Goal: Contribute content: Add original content to the website for others to see

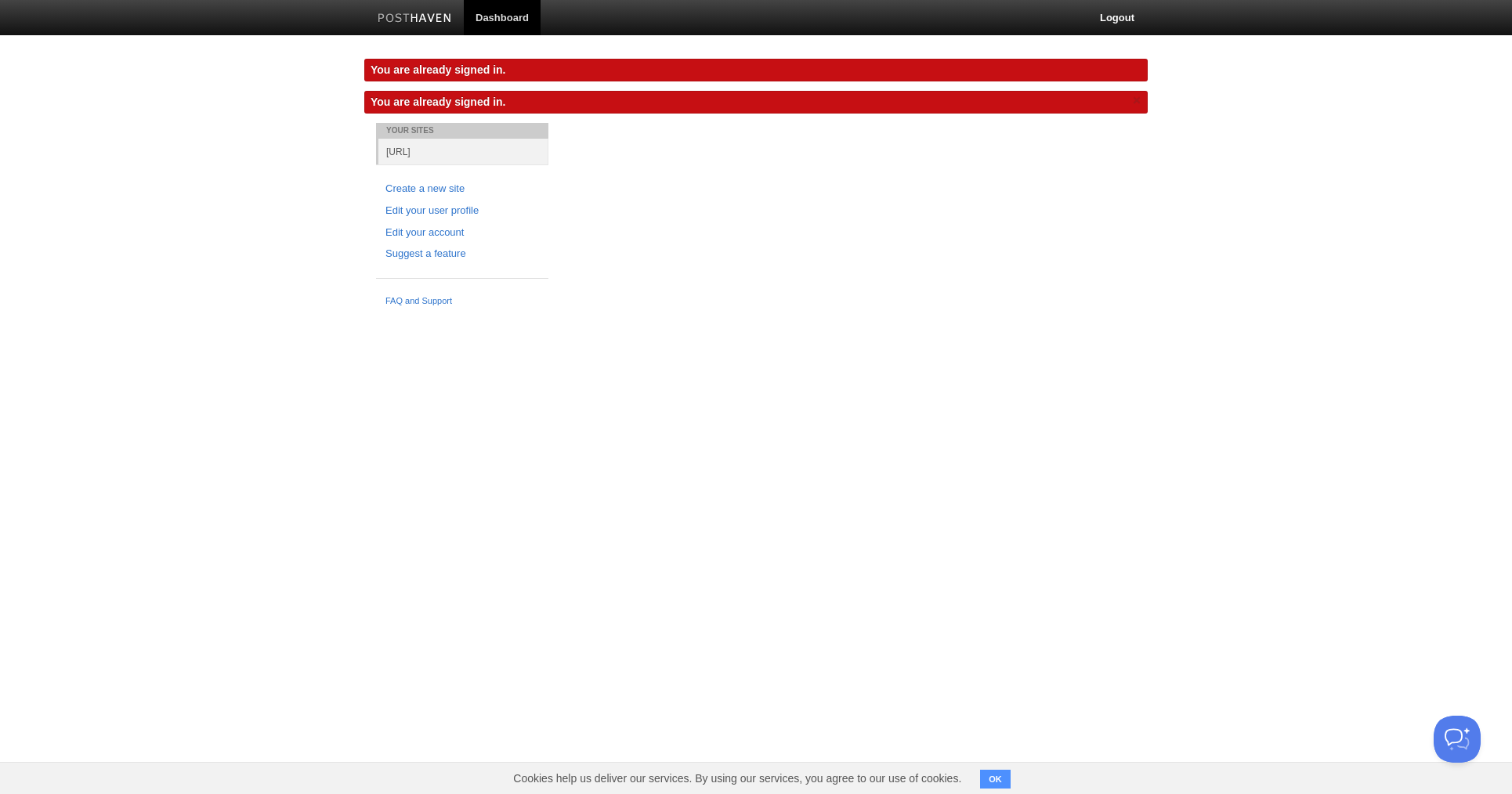
click at [483, 10] on link "Dashboard" at bounding box center [502, 17] width 76 height 35
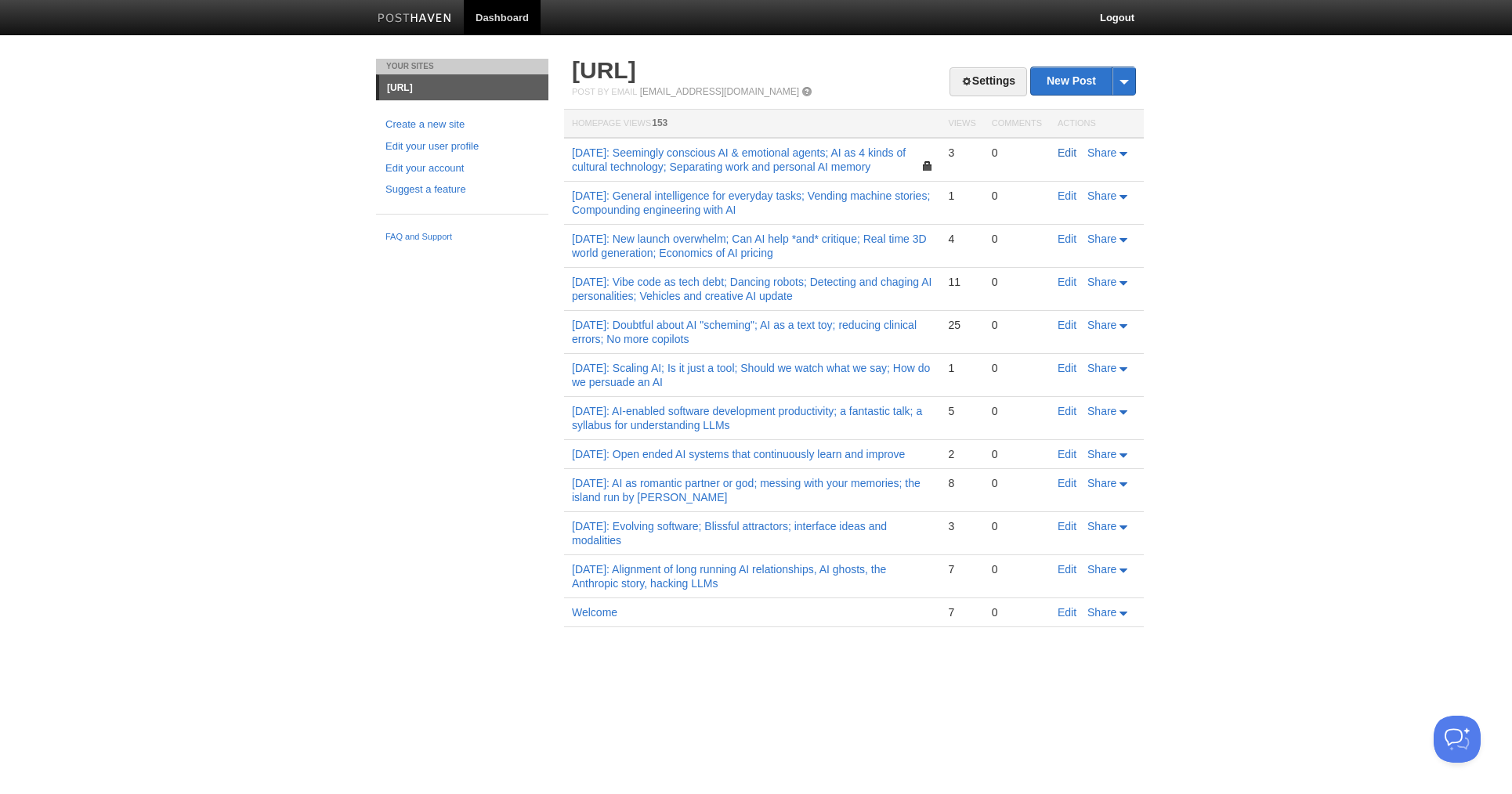
click at [1063, 149] on link "Edit" at bounding box center [1068, 152] width 19 height 12
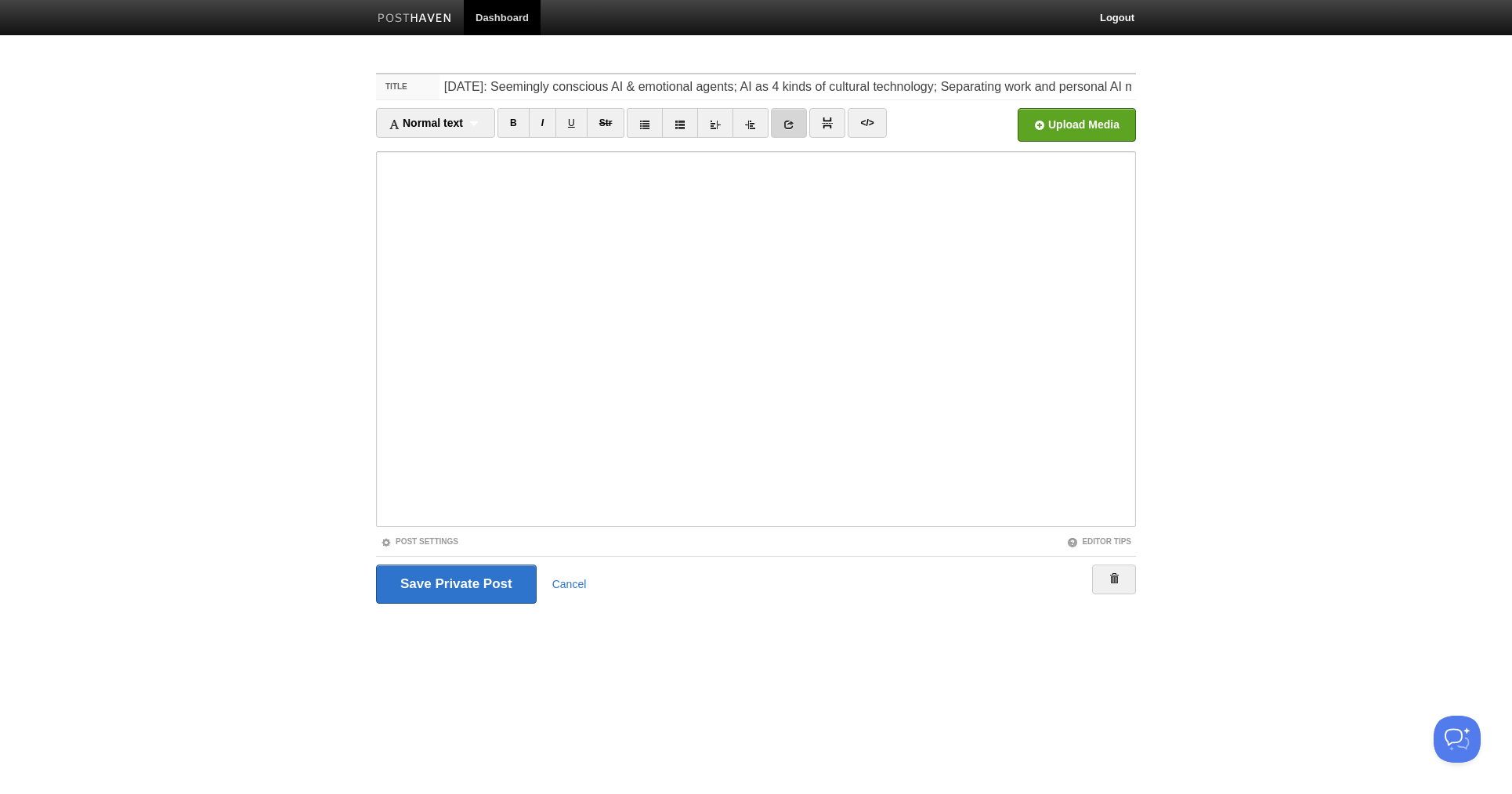
click at [784, 119] on link at bounding box center [789, 122] width 36 height 30
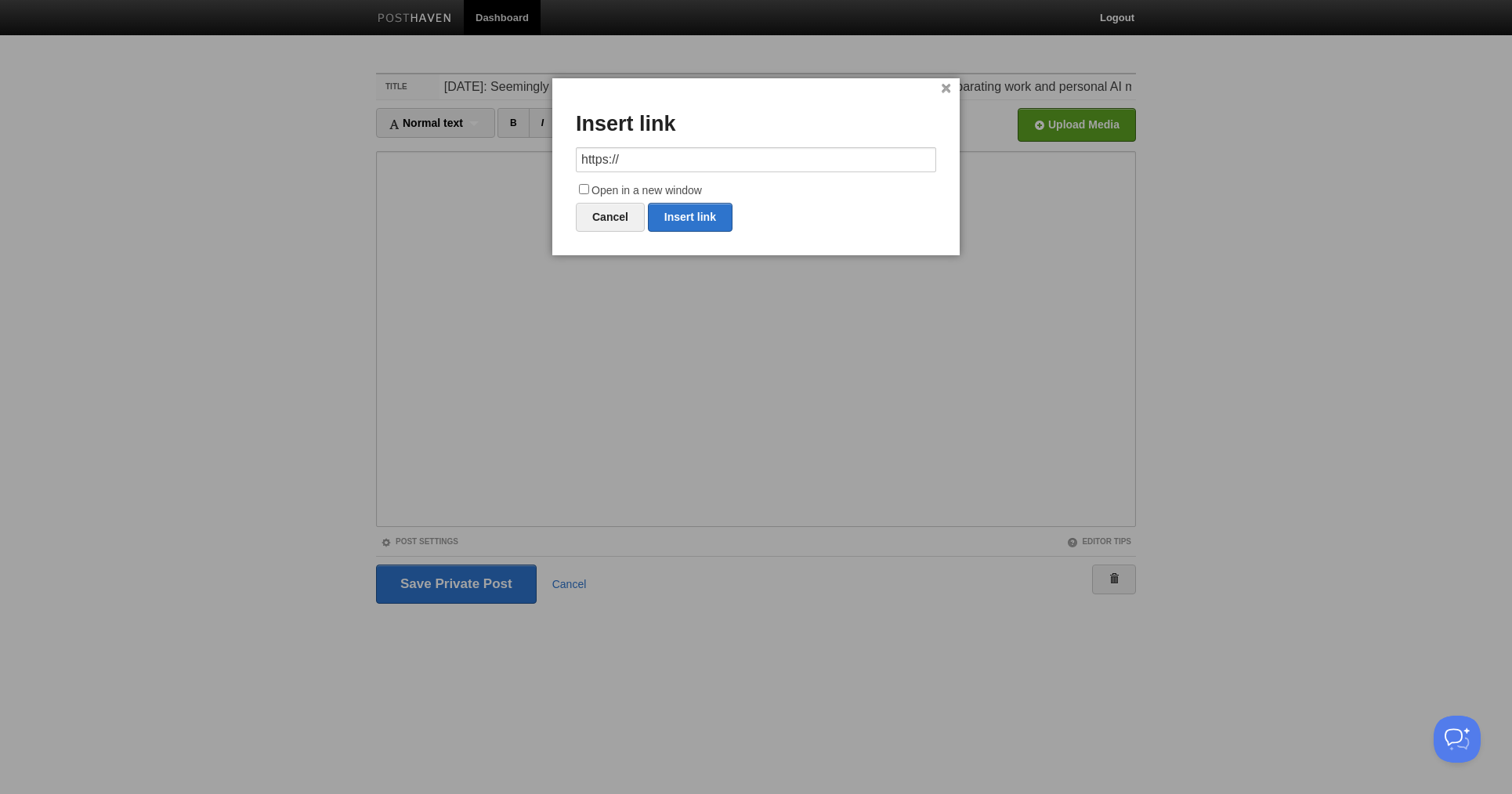
click at [582, 189] on input "Open in a new window" at bounding box center [584, 189] width 11 height 11
checkbox input "true"
drag, startPoint x: 638, startPoint y: 164, endPoint x: 556, endPoint y: 155, distance: 82.5
click at [556, 155] on div "× Insert link https:// Open in a new window Cancel Insert link" at bounding box center [756, 166] width 407 height 177
paste input "[DOMAIN_NAME][URL][PERSON_NAME]"
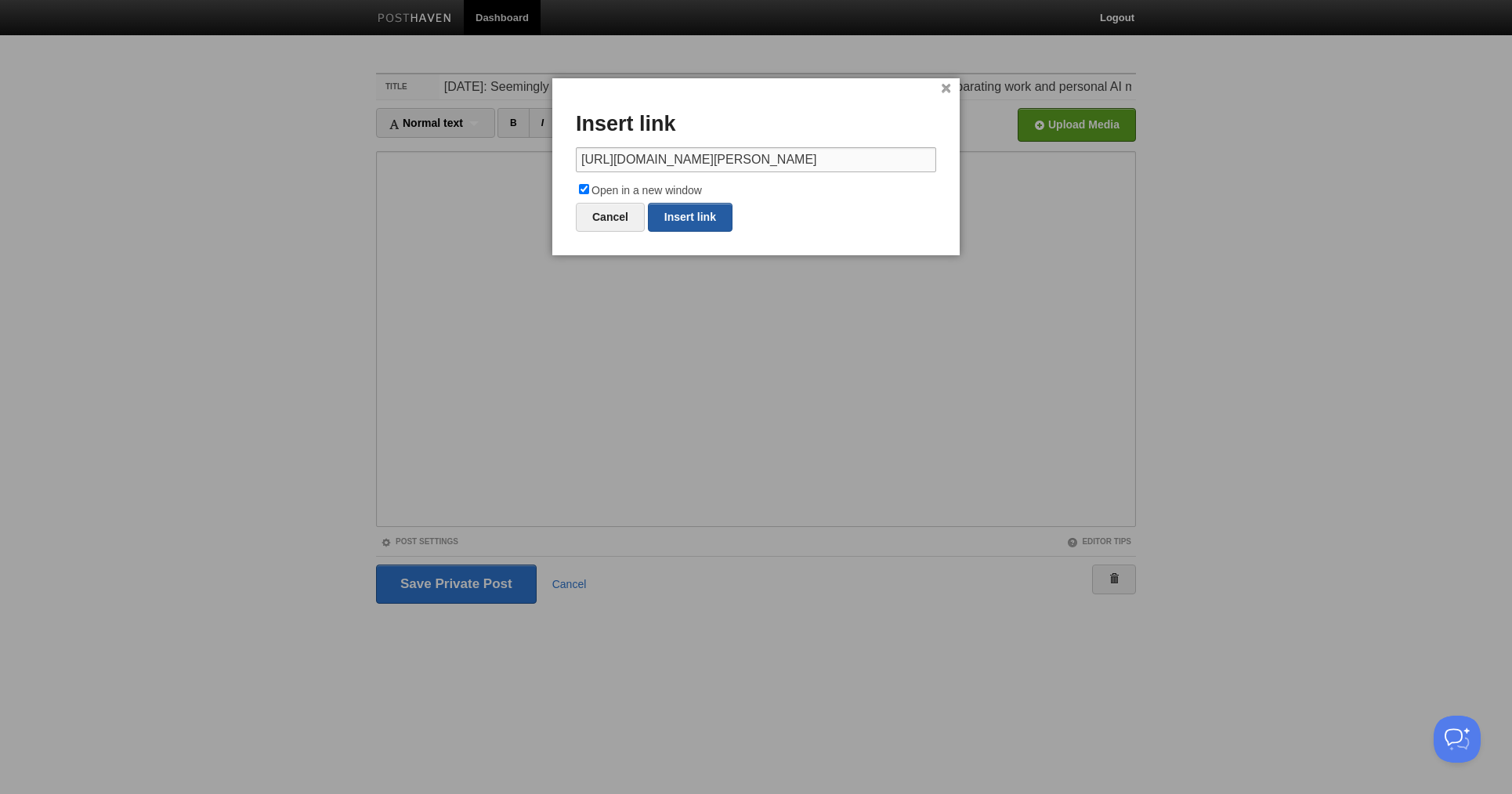
scroll to position [0, 137]
click at [684, 214] on link "Insert link" at bounding box center [690, 217] width 85 height 29
type input "https://"
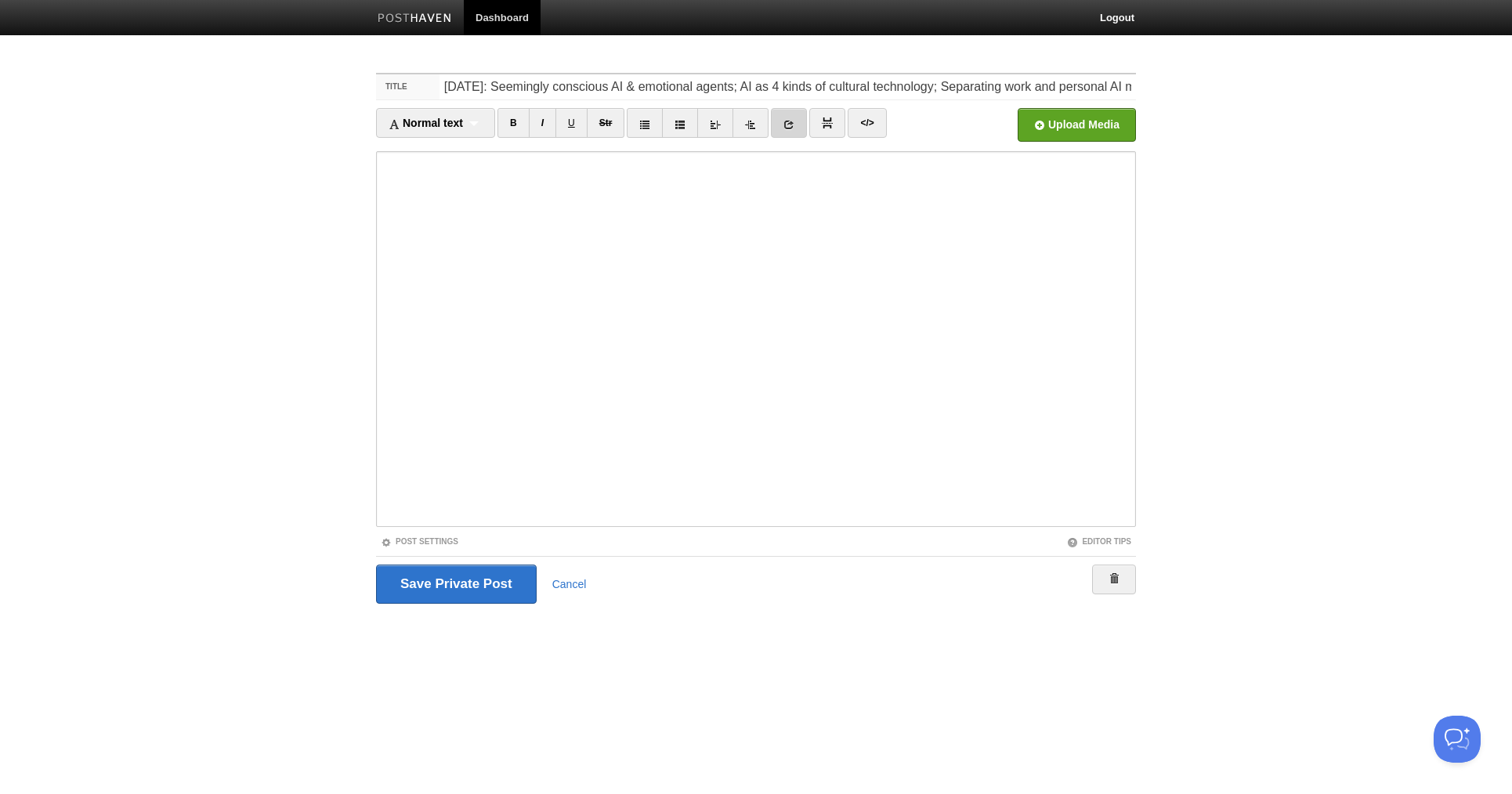
click at [790, 123] on icon at bounding box center [788, 124] width 11 height 11
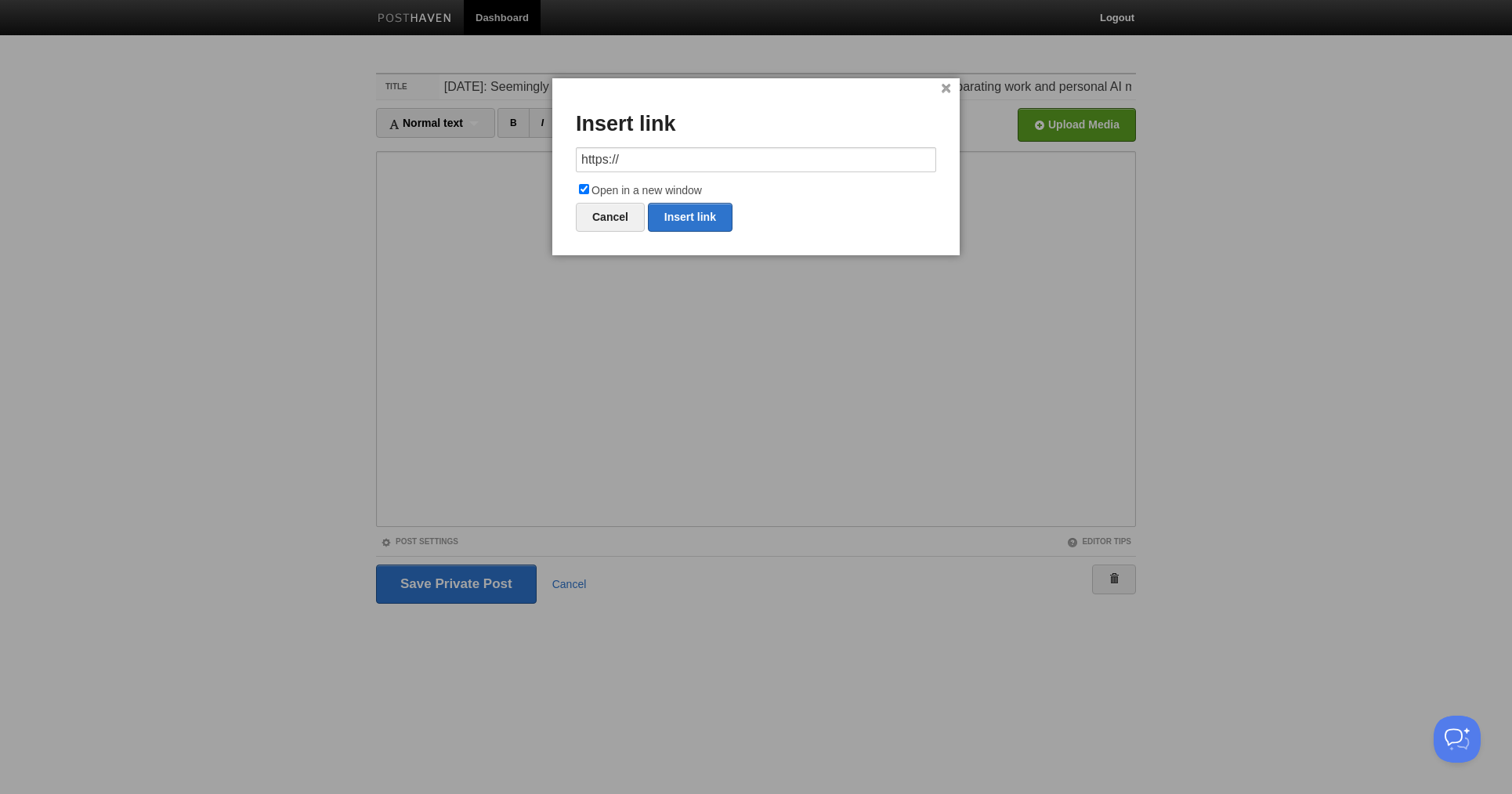
drag, startPoint x: 711, startPoint y: 161, endPoint x: 545, endPoint y: 159, distance: 166.0
click at [545, 159] on body "Dashboard Logout Your Sites [URL] Create a new site Edit your user profile Edit…" at bounding box center [756, 332] width 1512 height 663
click at [702, 215] on link "Insert link" at bounding box center [690, 217] width 85 height 29
type input "https://"
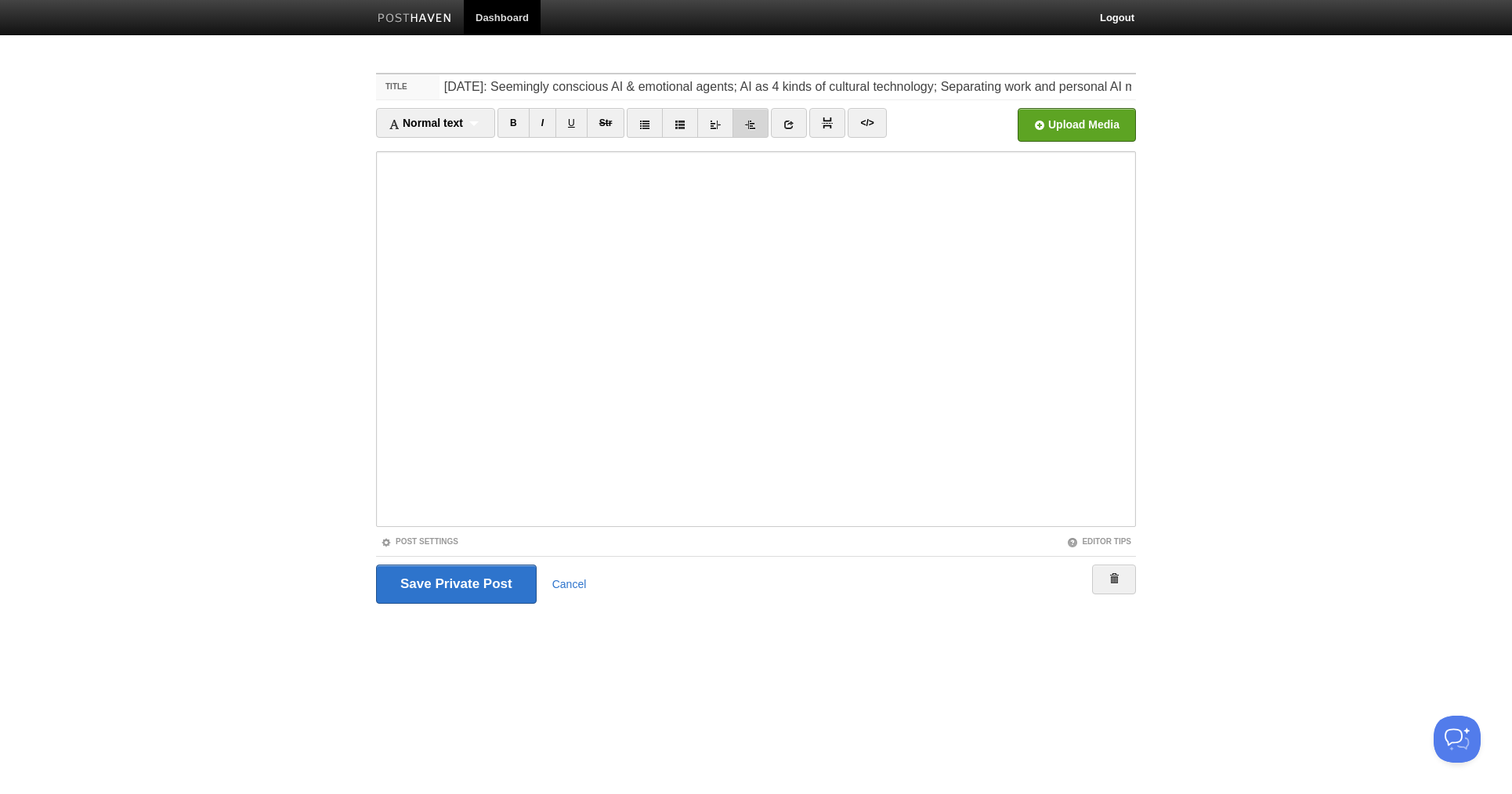
click at [761, 125] on link at bounding box center [750, 122] width 36 height 30
click at [550, 122] on link "I" at bounding box center [542, 122] width 28 height 30
click at [790, 122] on icon at bounding box center [788, 124] width 11 height 11
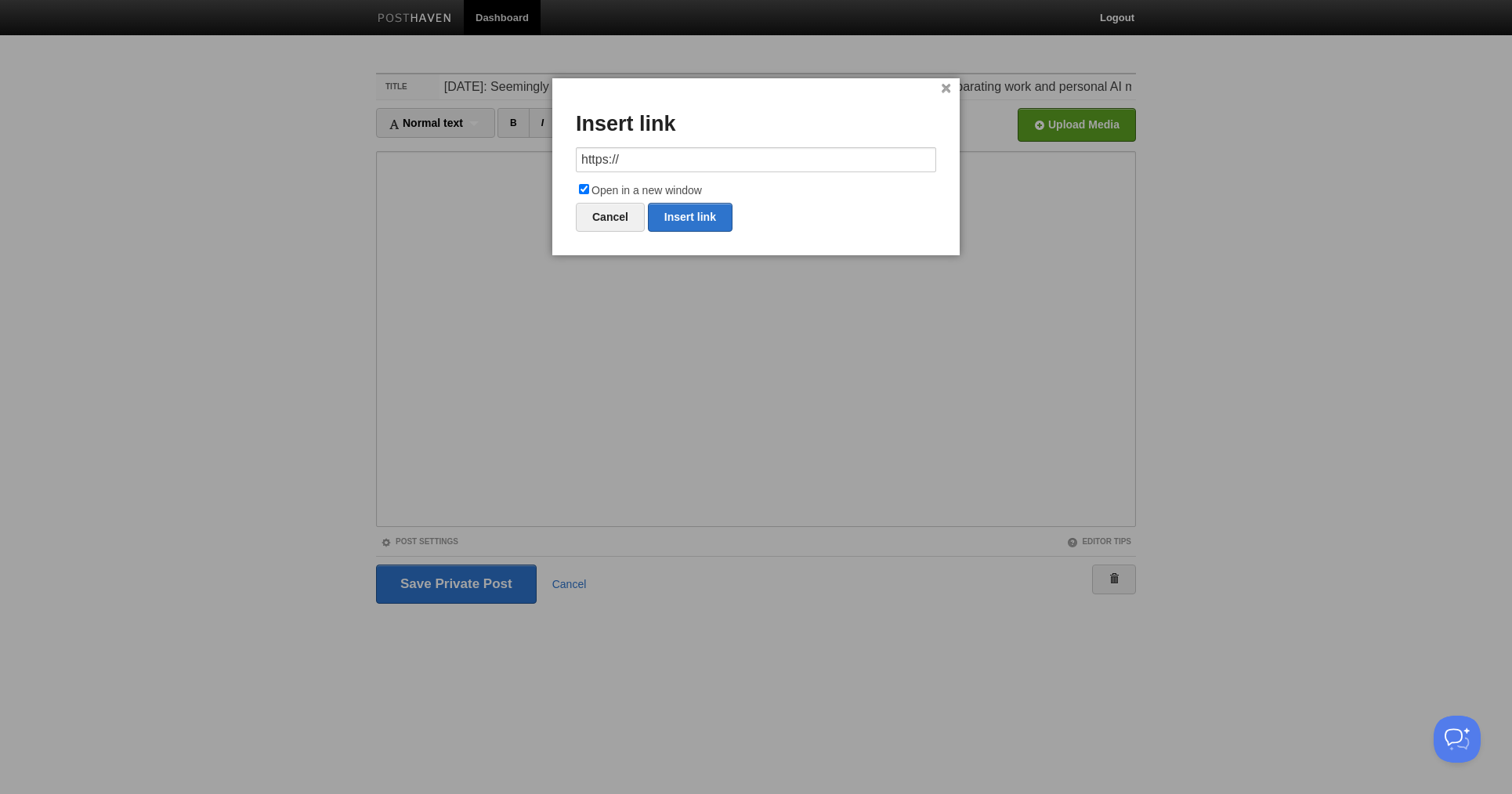
drag, startPoint x: 659, startPoint y: 161, endPoint x: 560, endPoint y: 156, distance: 99.1
click at [560, 156] on div "× Insert link https:// Open in a new window Cancel Insert link" at bounding box center [756, 166] width 407 height 177
click at [702, 213] on link "Insert link" at bounding box center [690, 217] width 85 height 29
type input "https://"
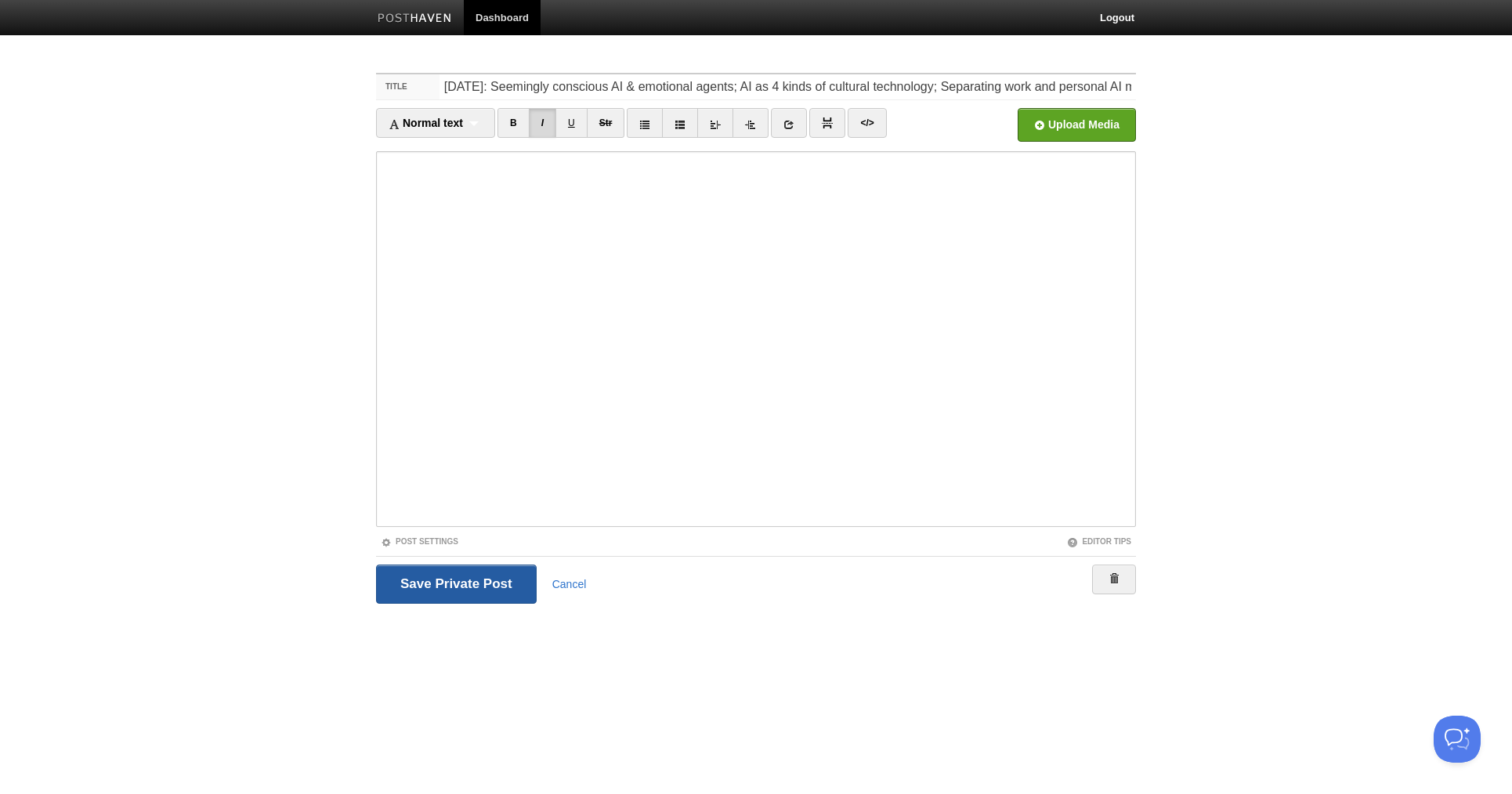
click at [489, 570] on input "Save and Publish" at bounding box center [456, 584] width 161 height 39
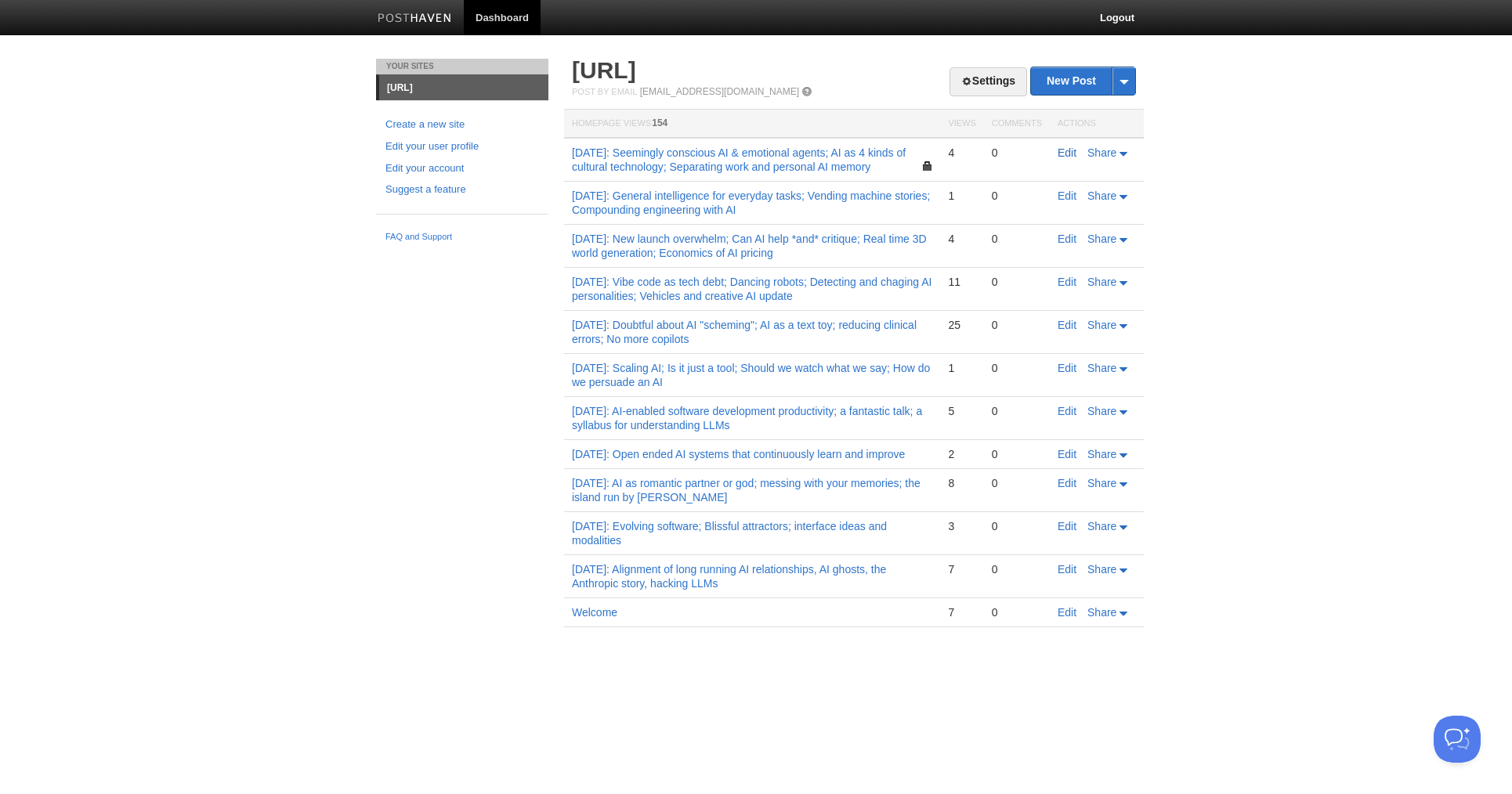
click at [1070, 146] on link "Edit" at bounding box center [1068, 152] width 19 height 12
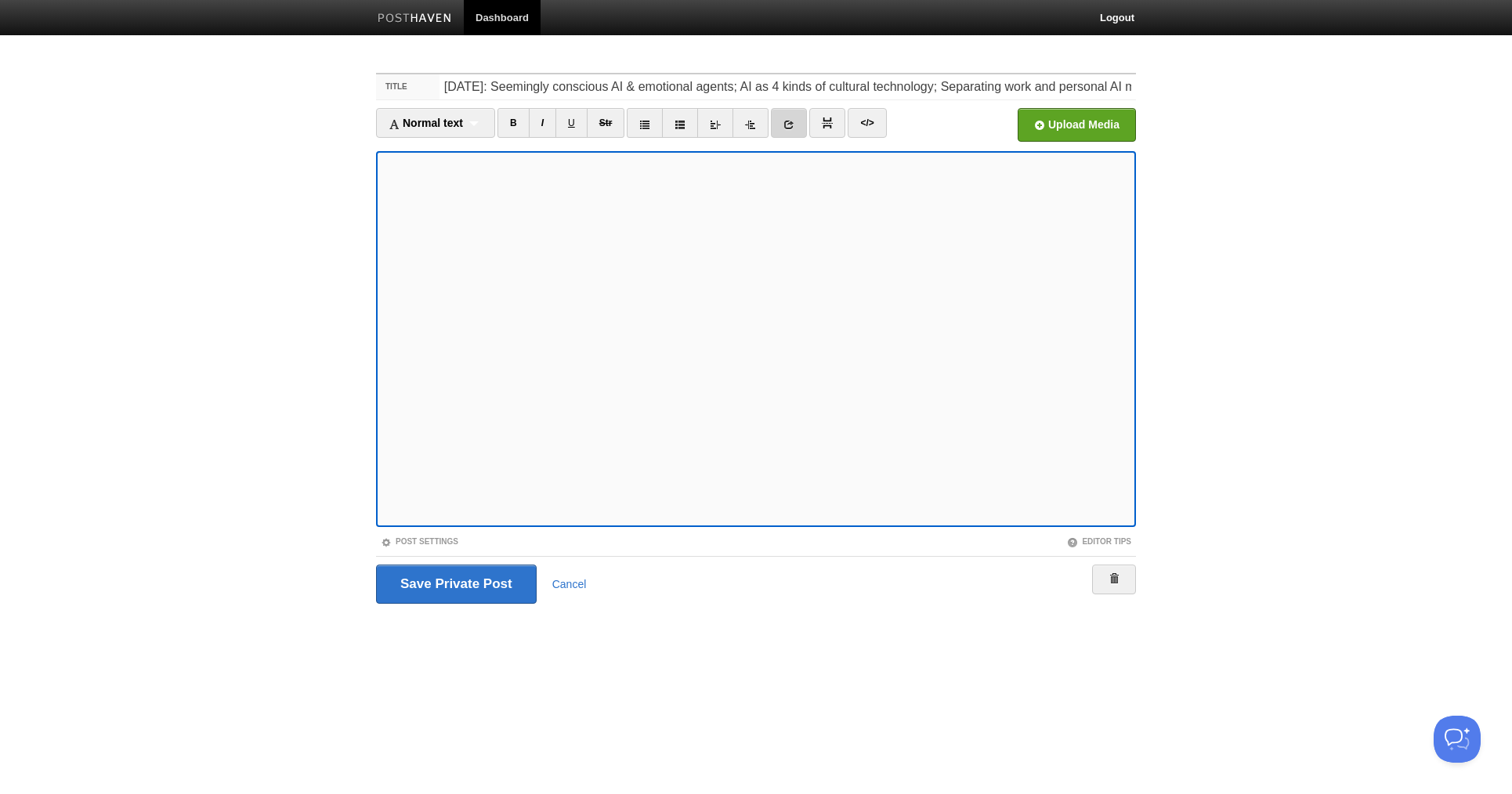
click at [784, 120] on link at bounding box center [789, 122] width 36 height 30
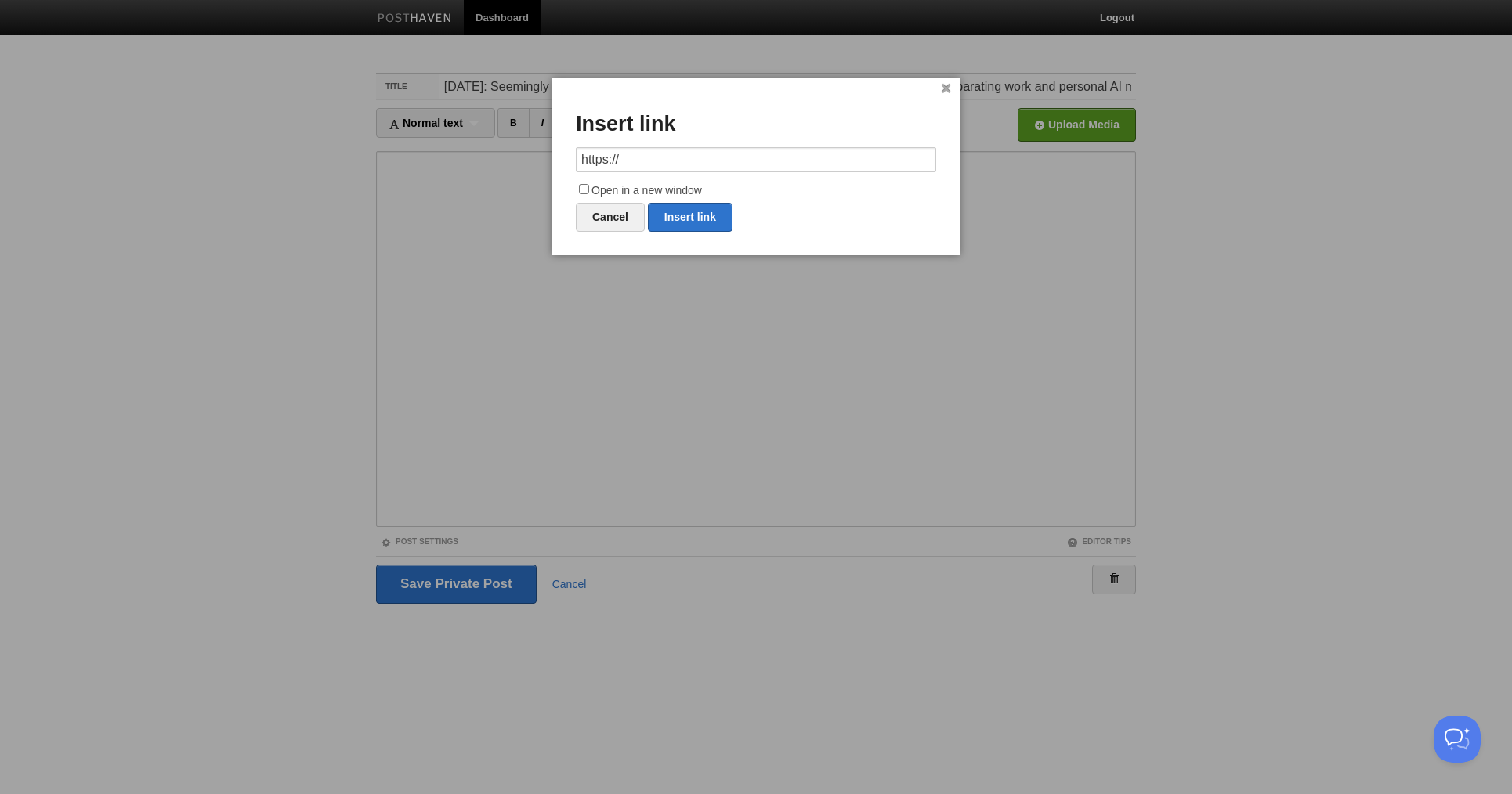
click at [665, 157] on input "https://" at bounding box center [756, 160] width 360 height 25
type input "[URL][DOMAIN_NAME]"
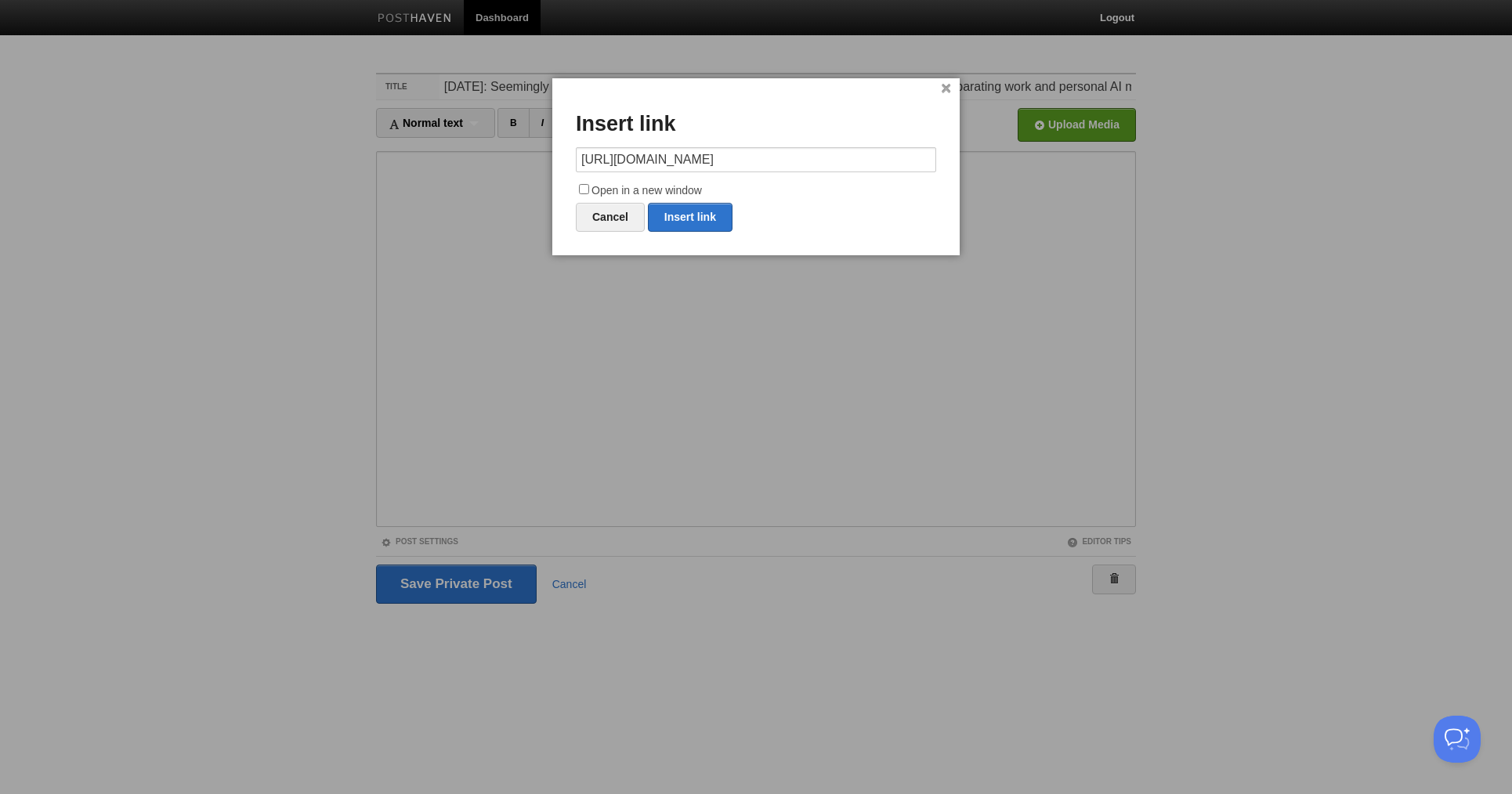
click at [585, 189] on input "Open in a new window" at bounding box center [584, 189] width 11 height 11
checkbox input "true"
click at [692, 219] on link "Insert link" at bounding box center [690, 217] width 85 height 29
type input "https://"
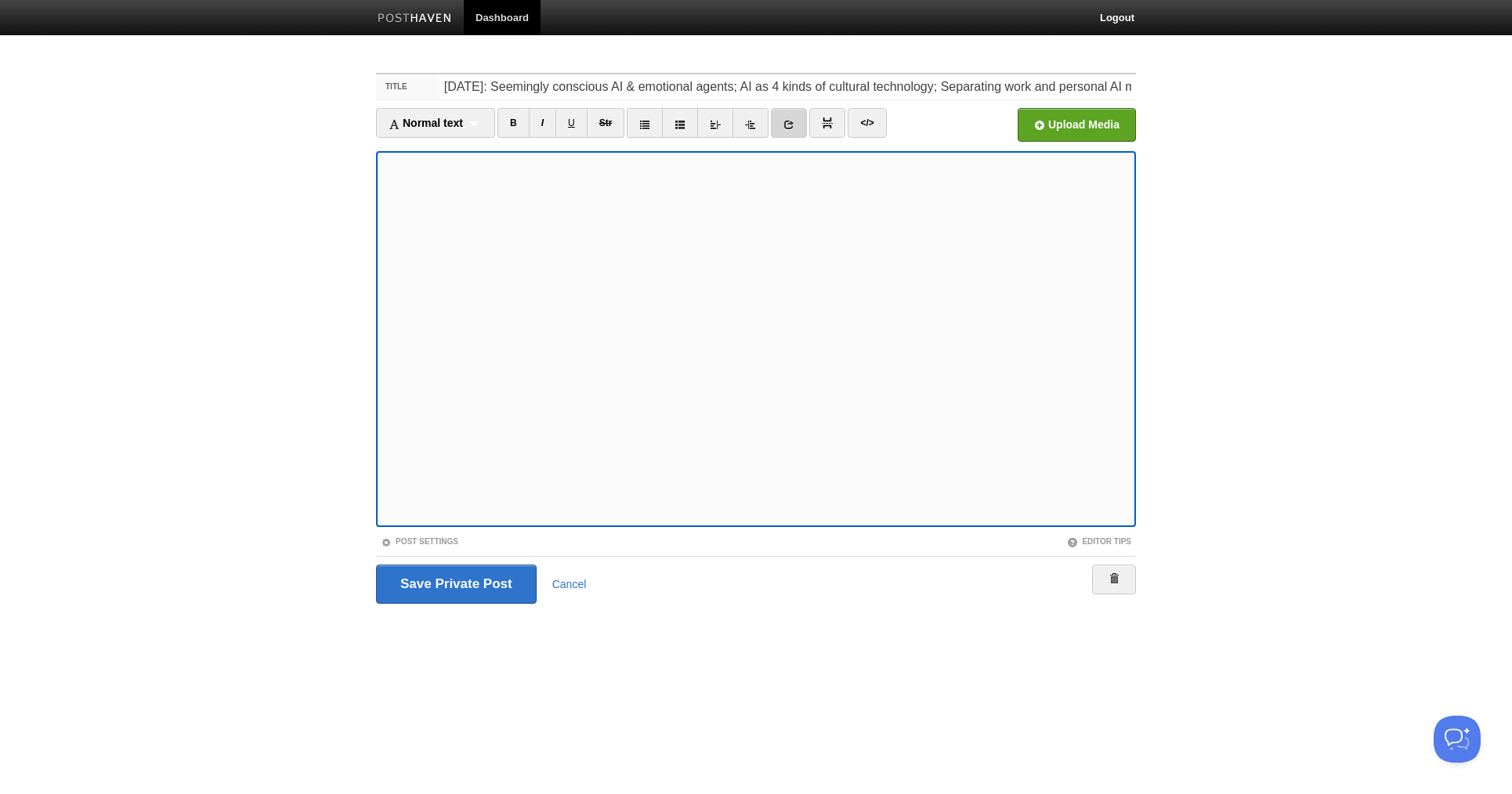
click at [792, 122] on icon at bounding box center [788, 124] width 11 height 11
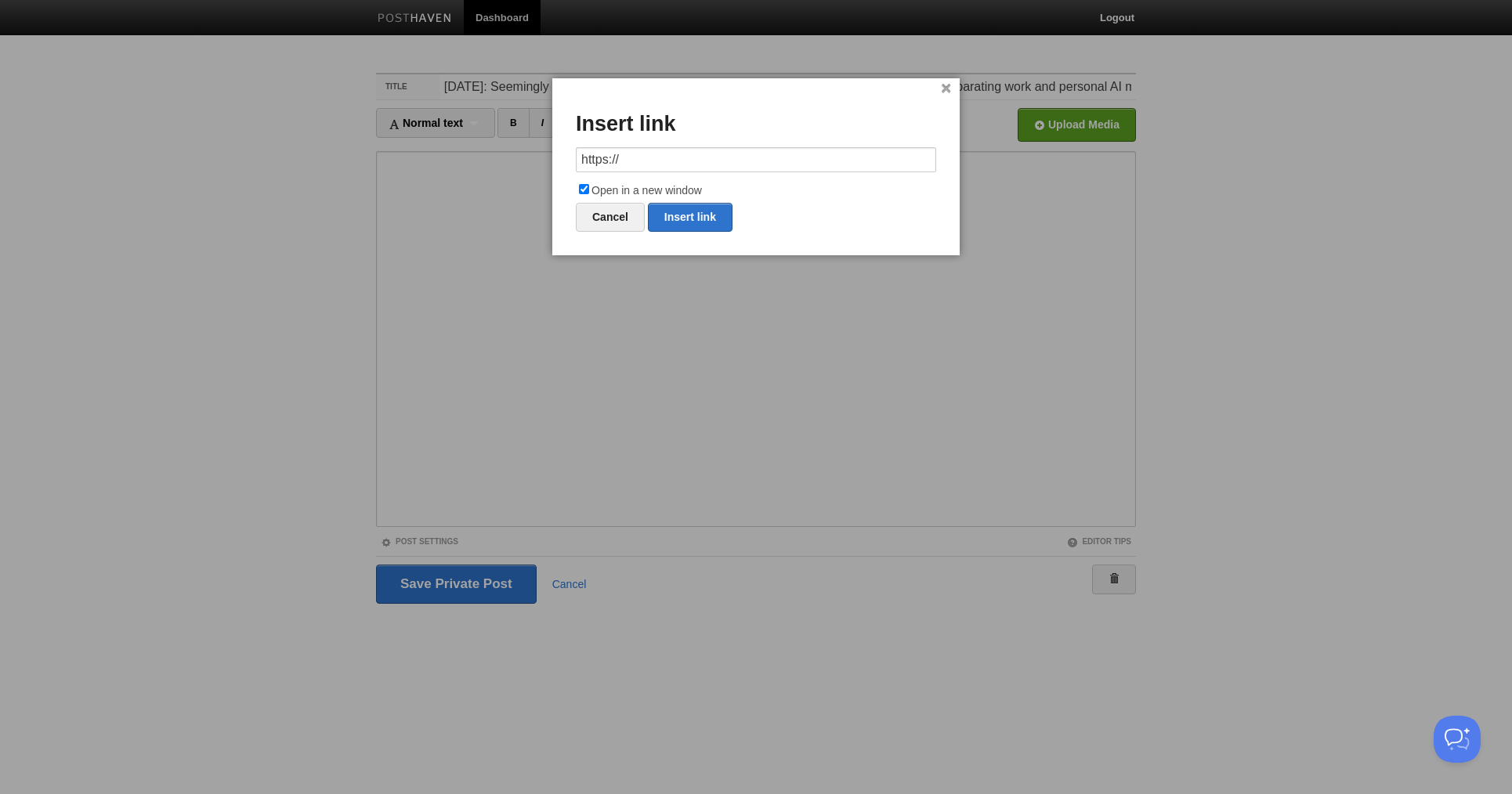
drag, startPoint x: 691, startPoint y: 161, endPoint x: 558, endPoint y: 163, distance: 133.0
click at [567, 161] on div "× Insert link https:// Open in a new window Cancel Insert link" at bounding box center [756, 166] width 407 height 177
click at [682, 217] on link "Insert link" at bounding box center [690, 217] width 85 height 29
type input "https://"
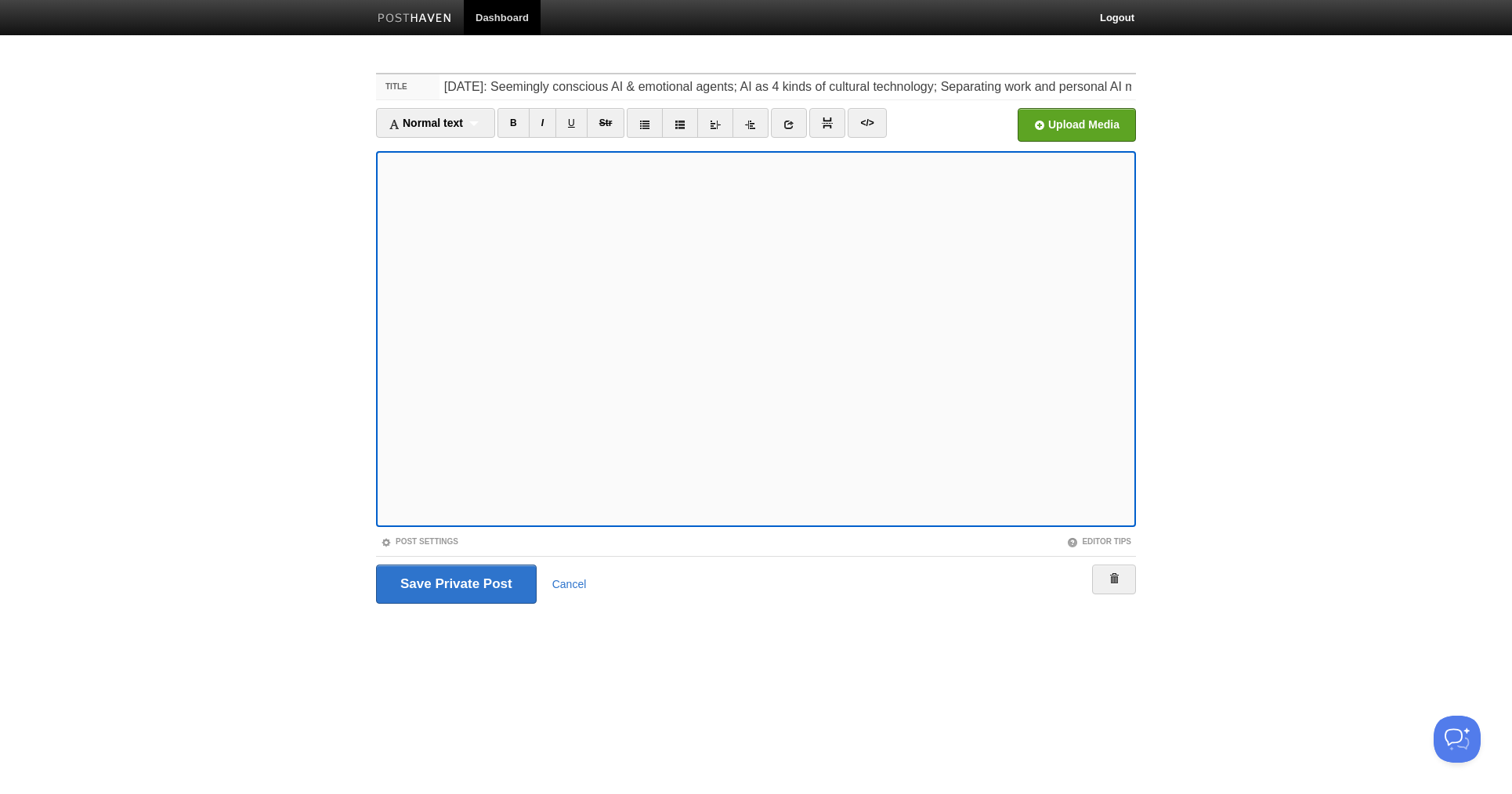
click at [412, 546] on div "Post Settings" at bounding box center [566, 542] width 380 height 13
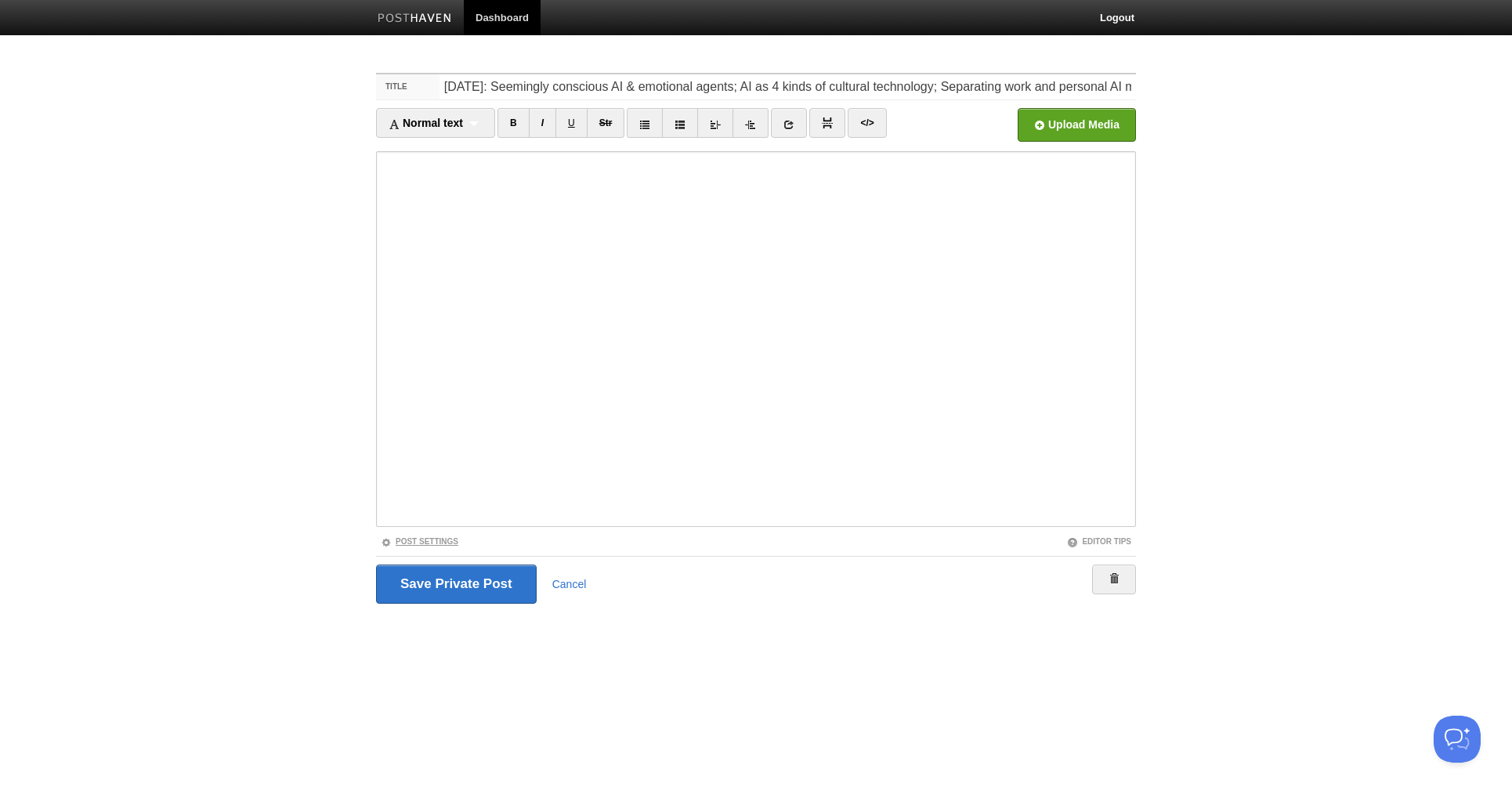
click at [413, 542] on link "Post Settings" at bounding box center [419, 541] width 77 height 9
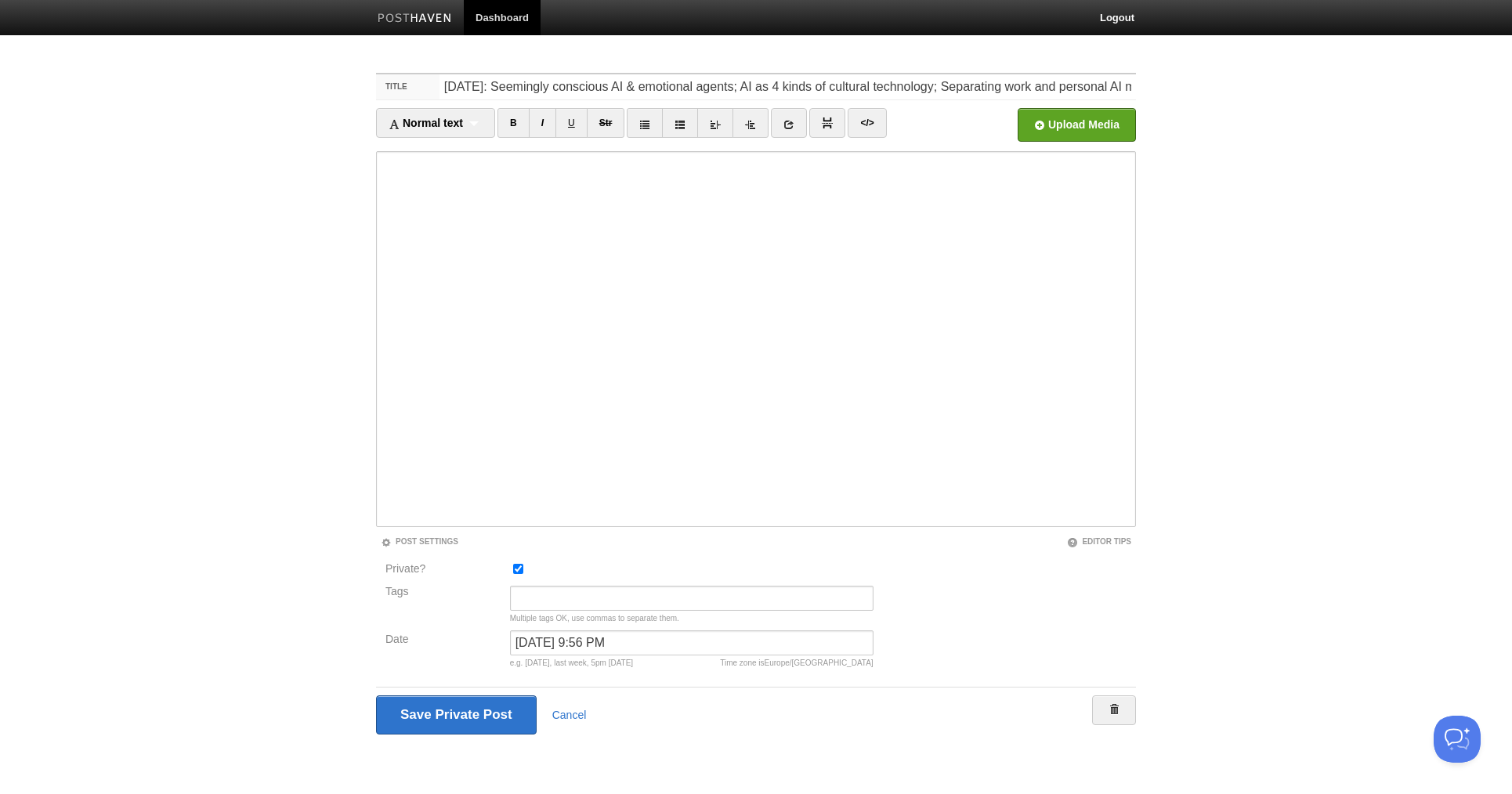
click at [519, 570] on input "Private?" at bounding box center [518, 569] width 11 height 11
checkbox input "false"
click at [484, 702] on input "Save and Publish" at bounding box center [455, 715] width 159 height 39
